Goal: Use online tool/utility

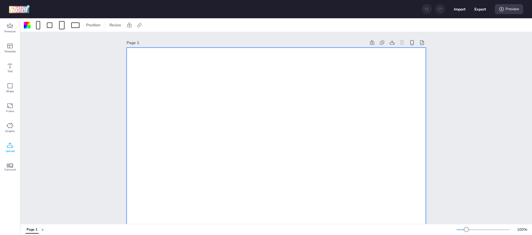
click at [8, 146] on icon at bounding box center [10, 146] width 7 height 7
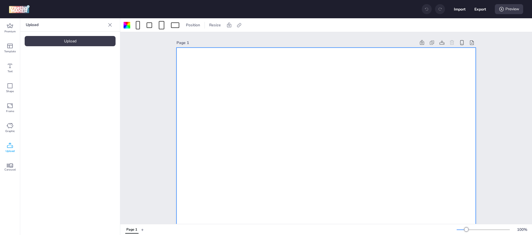
click at [62, 35] on div "Upload Upload" at bounding box center [70, 126] width 100 height 217
click at [67, 41] on div "Upload" at bounding box center [70, 41] width 91 height 10
click at [41, 80] on img at bounding box center [47, 78] width 34 height 6
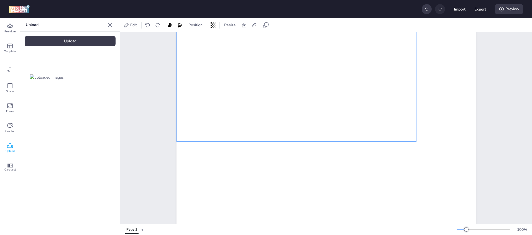
drag, startPoint x: 314, startPoint y: 123, endPoint x: 283, endPoint y: 105, distance: 35.4
click at [283, 105] on div at bounding box center [297, 82] width 240 height 120
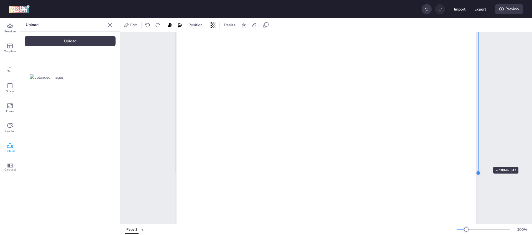
drag, startPoint x: 427, startPoint y: 144, endPoint x: 477, endPoint y: 157, distance: 51.5
click at [477, 157] on div "Page 1" at bounding box center [326, 95] width 331 height 555
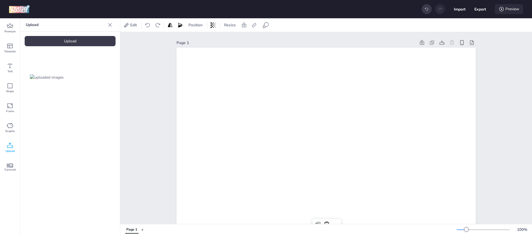
click at [514, 7] on div "Preview" at bounding box center [509, 9] width 28 height 10
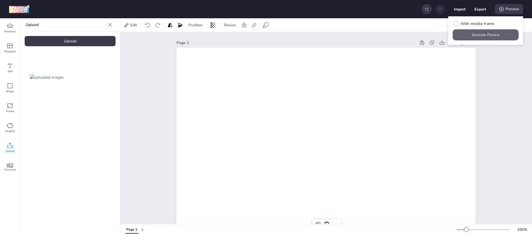
click at [483, 35] on button "Generate Preview" at bounding box center [486, 34] width 66 height 11
click at [488, 30] on button "Generate Preview" at bounding box center [486, 35] width 64 height 11
